Goal: Consume media (video, audio)

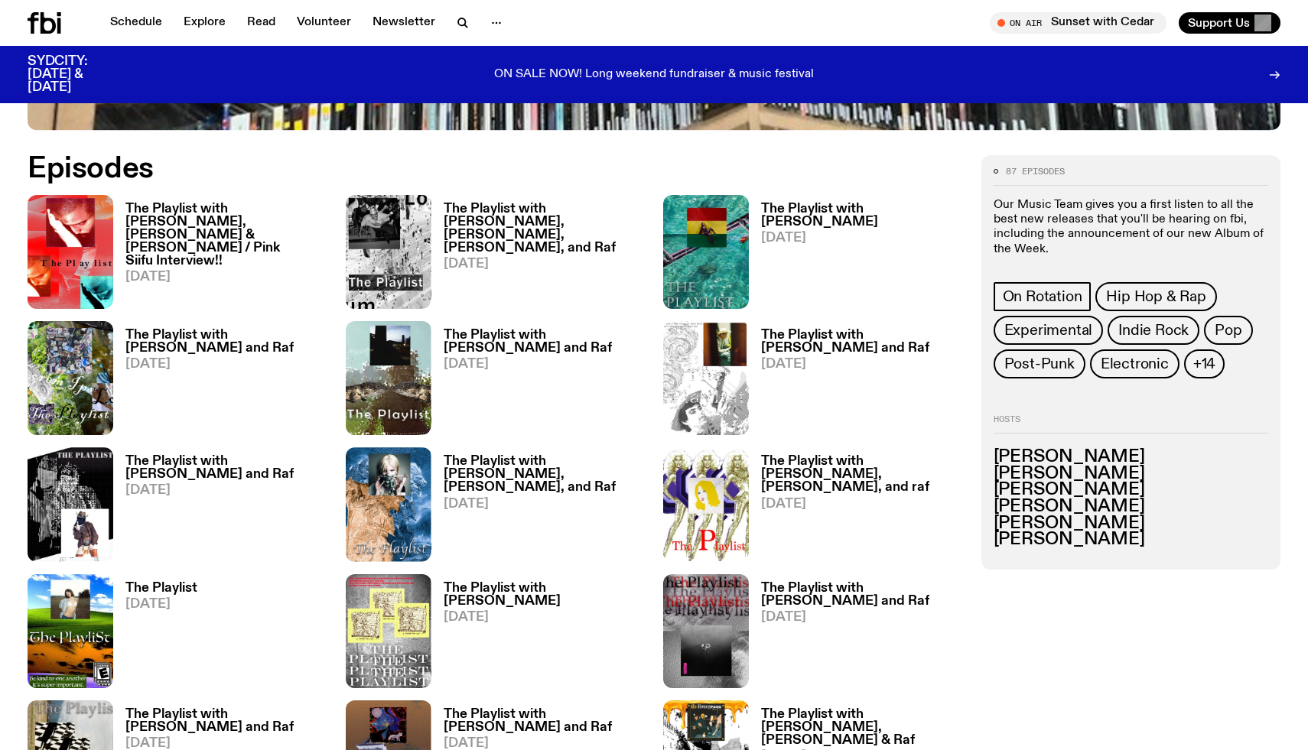
scroll to position [722, 0]
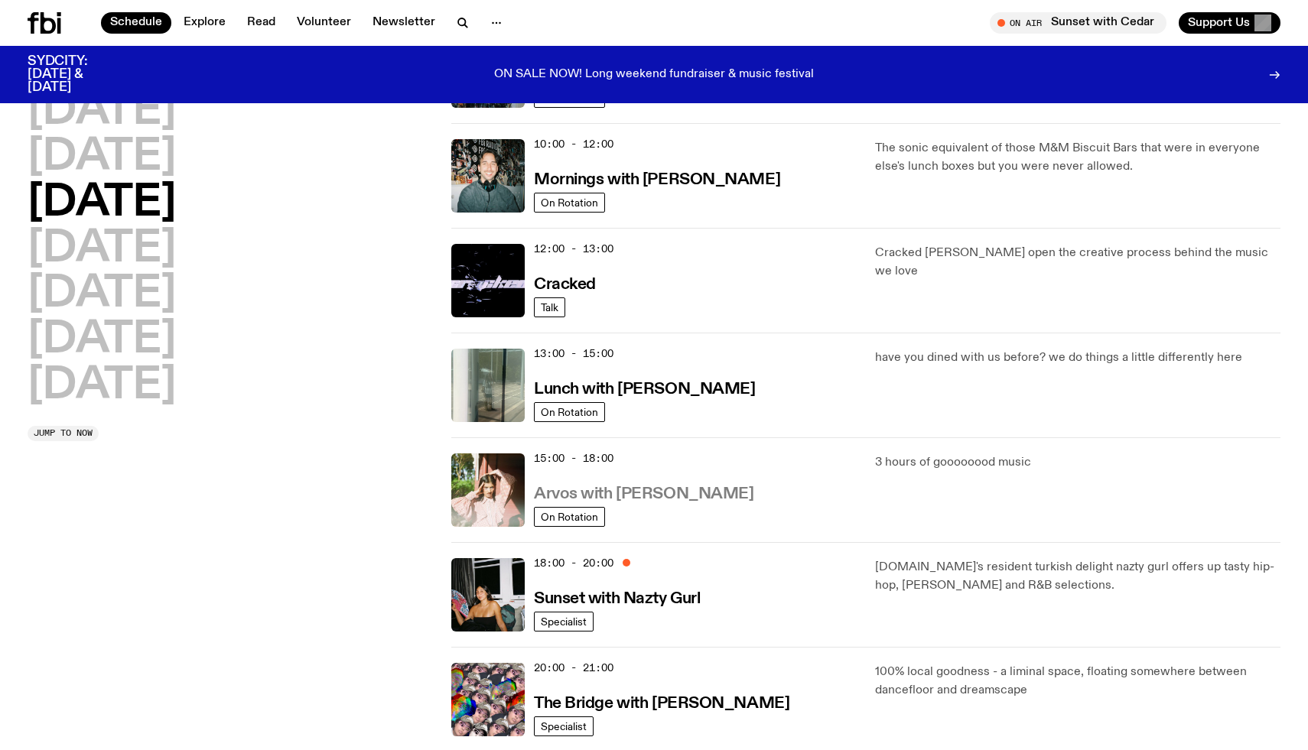
scroll to position [219, 0]
click at [691, 503] on h3 "Arvos with Maleeka Gazula" at bounding box center [643, 495] width 219 height 16
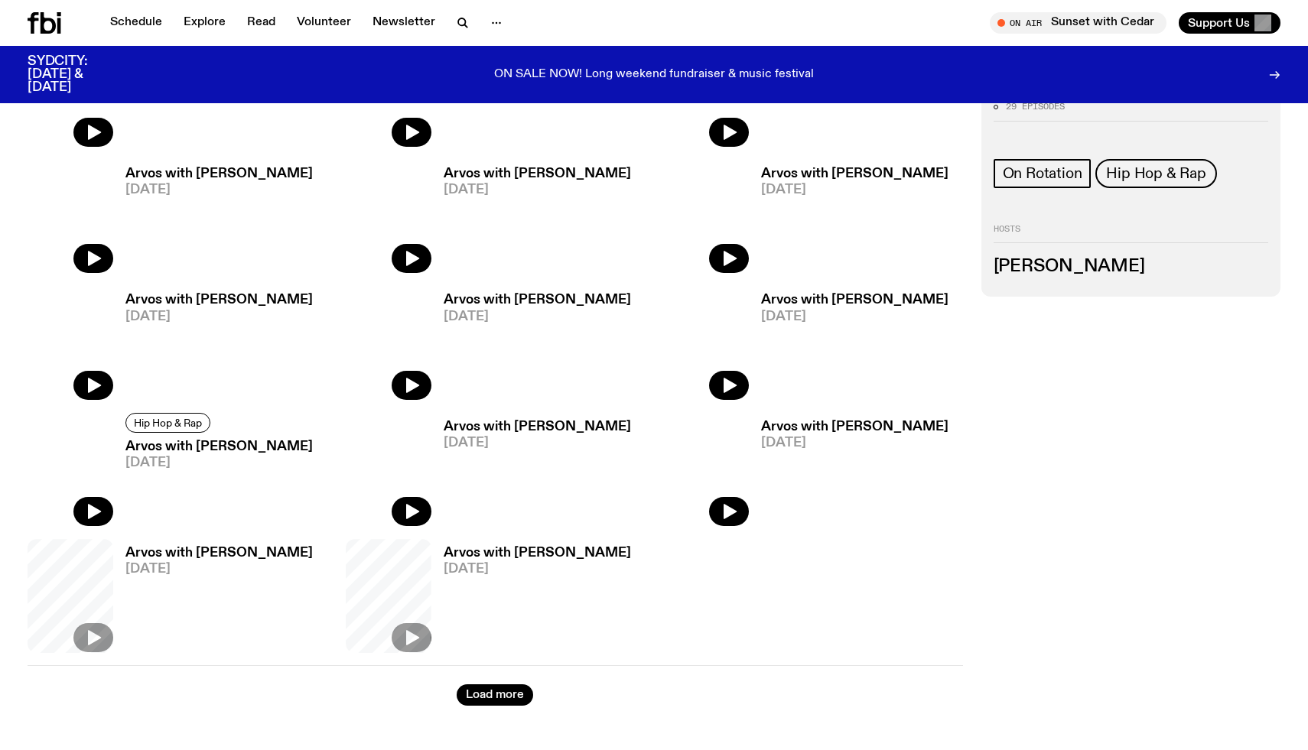
scroll to position [881, 0]
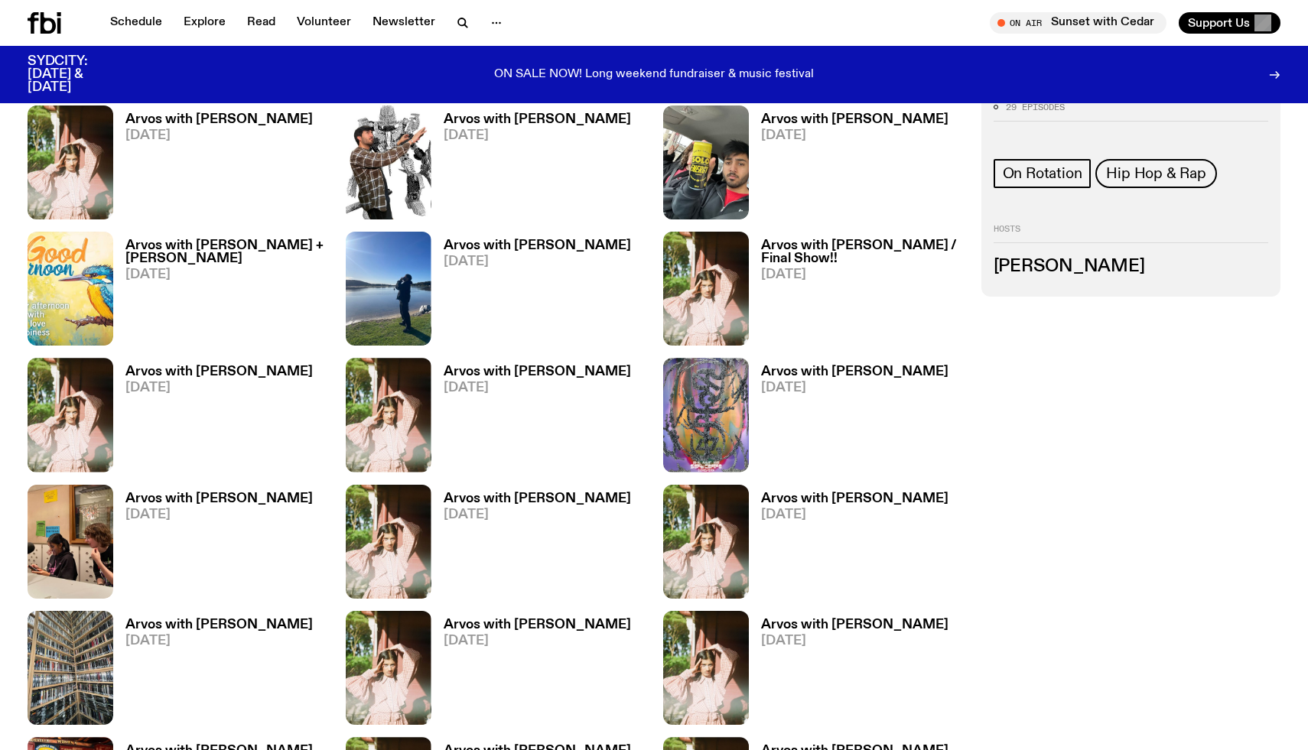
click at [49, 154] on img at bounding box center [71, 163] width 86 height 114
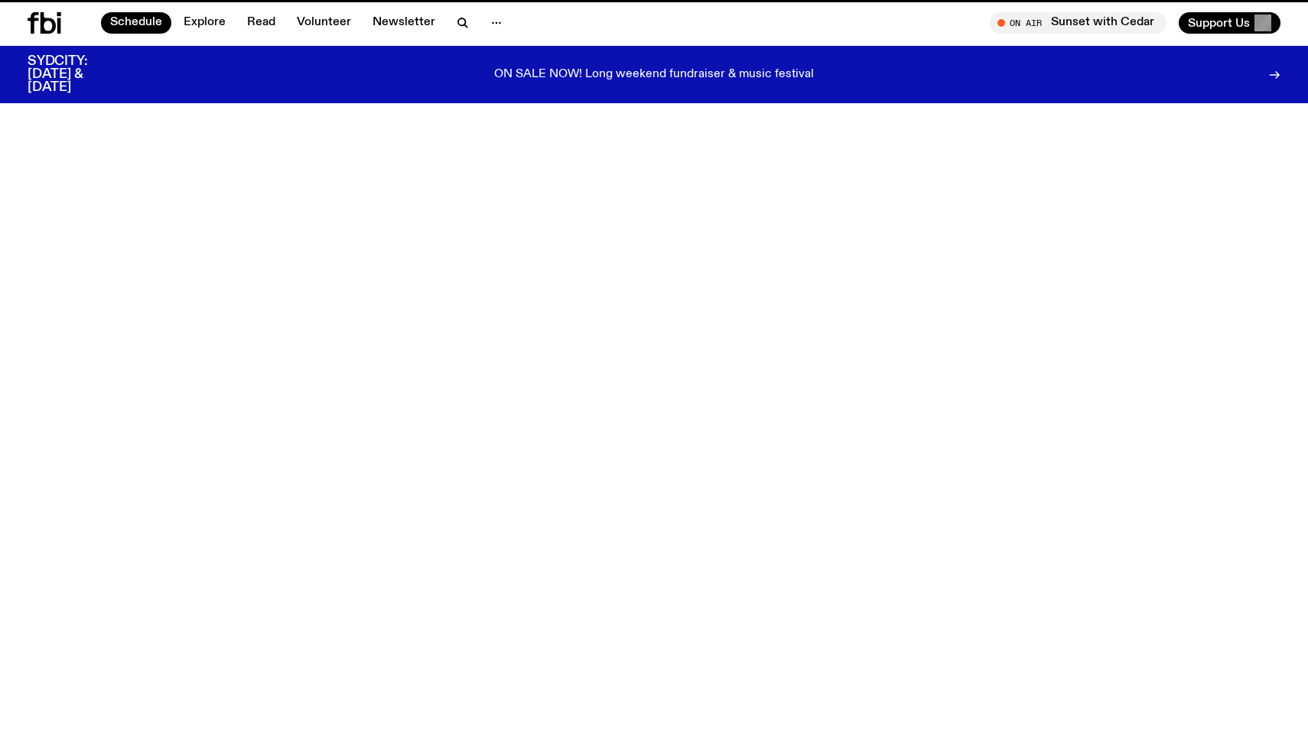
scroll to position [219, 0]
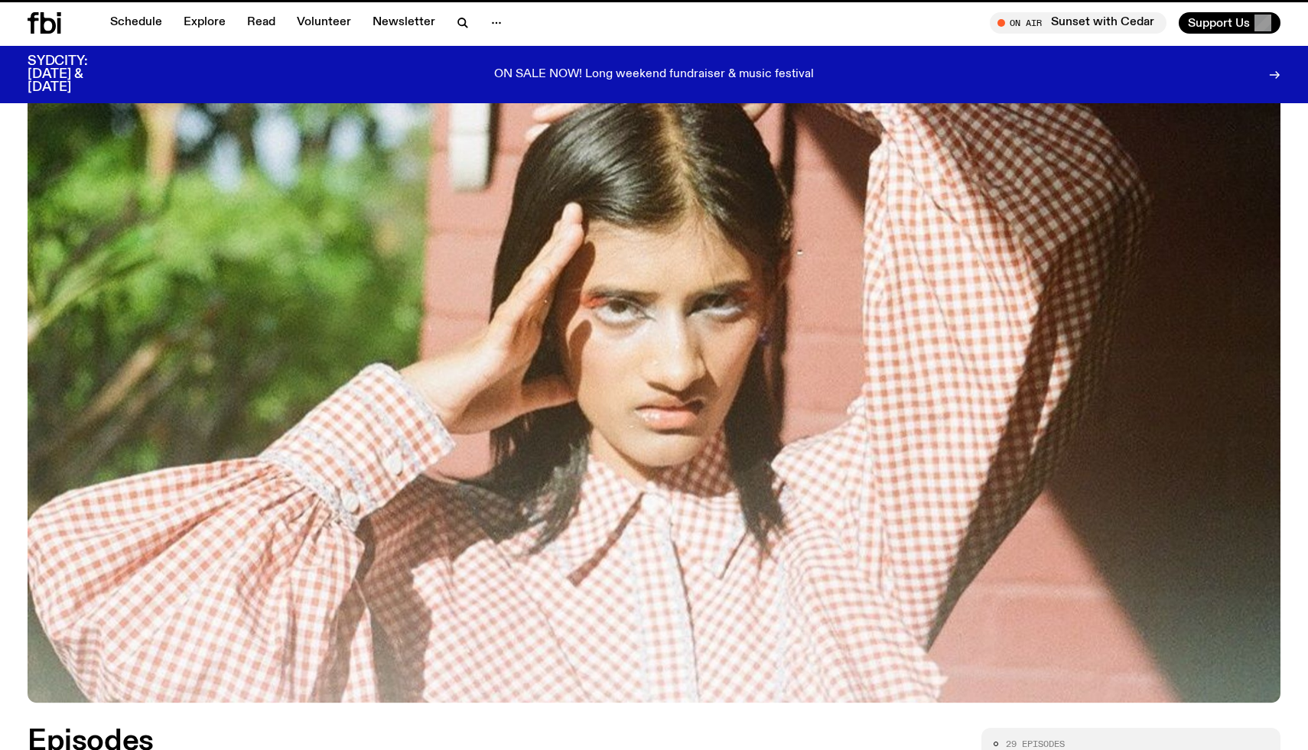
scroll to position [869, 0]
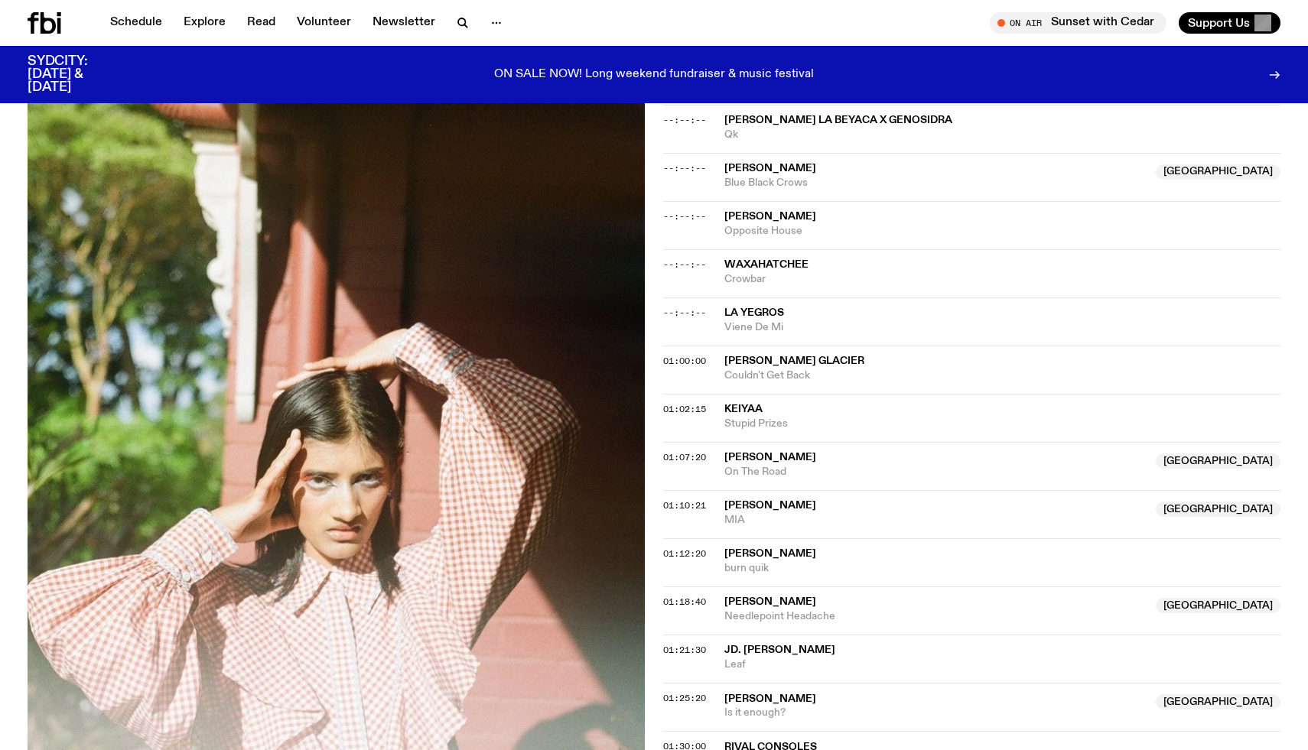
scroll to position [576, 0]
copy div "Waxahatchee Crowbar"
drag, startPoint x: 811, startPoint y: 284, endPoint x: 723, endPoint y: 265, distance: 90.0
click at [724, 265] on div "Waxahatchee Crowbar" at bounding box center [1002, 271] width 556 height 29
